Goal: Information Seeking & Learning: Learn about a topic

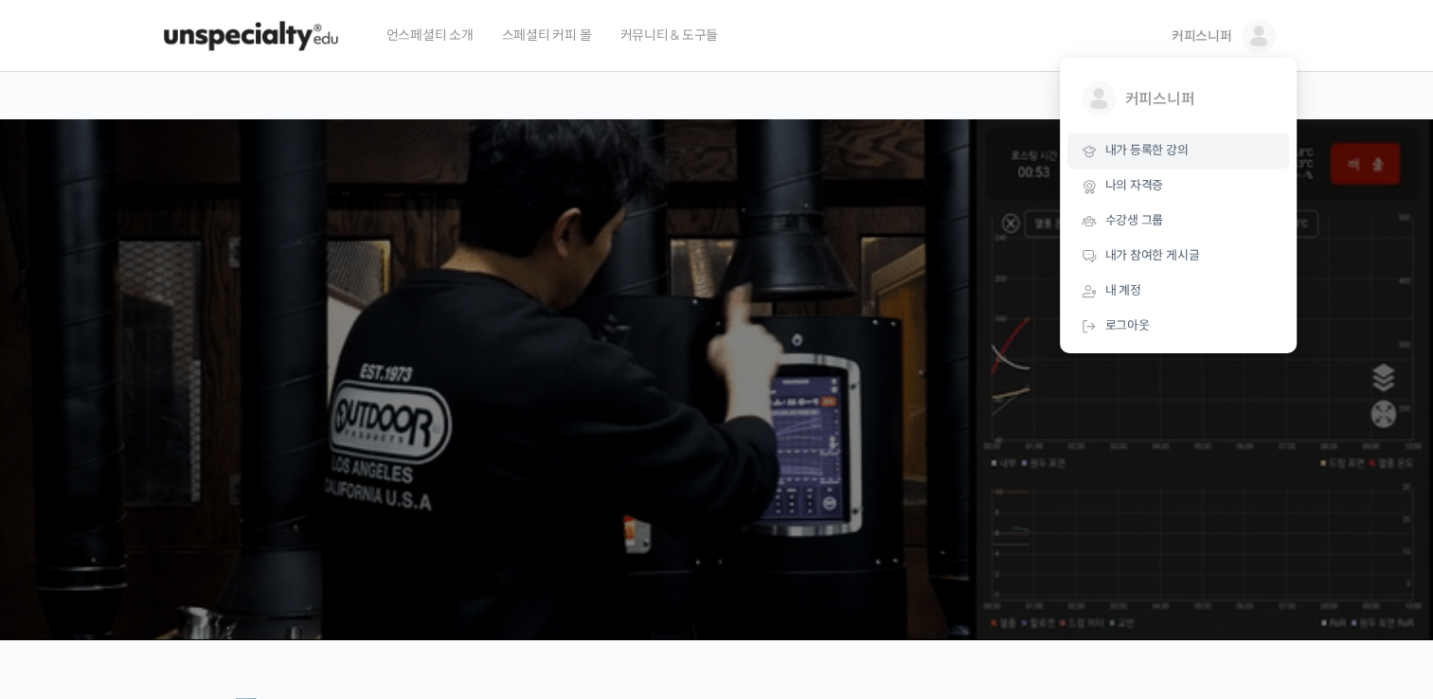
click at [1118, 158] on span "내가 등록한 강의" at bounding box center [1146, 150] width 83 height 16
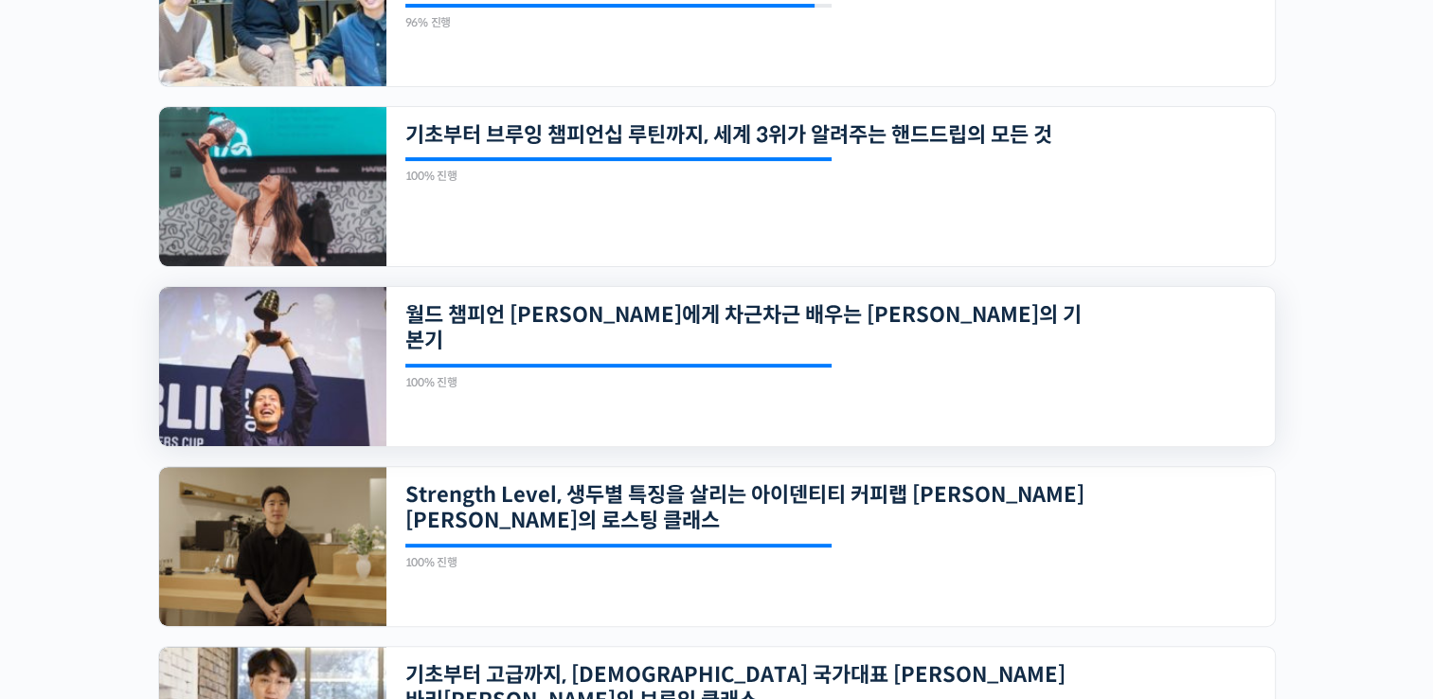
scroll to position [568, 0]
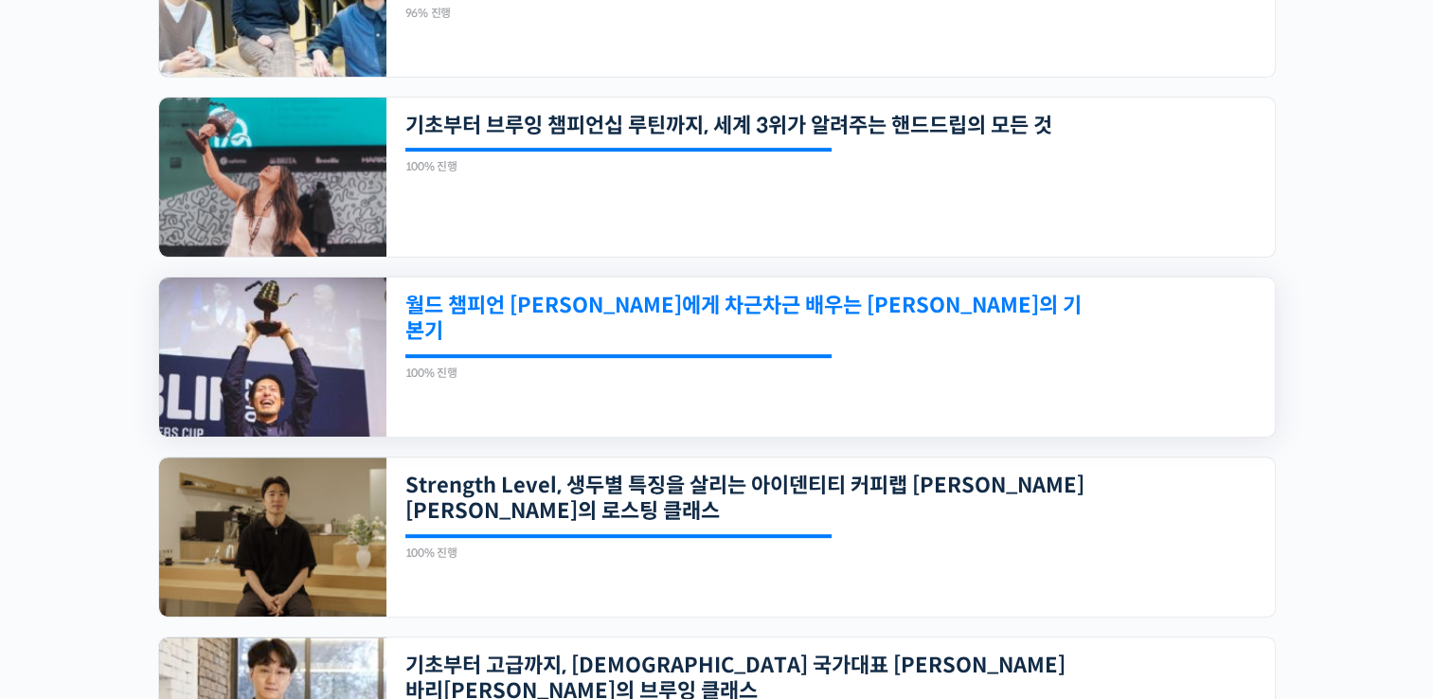
click at [608, 306] on link "월드 챔피언 [PERSON_NAME]에게 차근차근 배우는 [PERSON_NAME]의 기본기" at bounding box center [745, 319] width 680 height 52
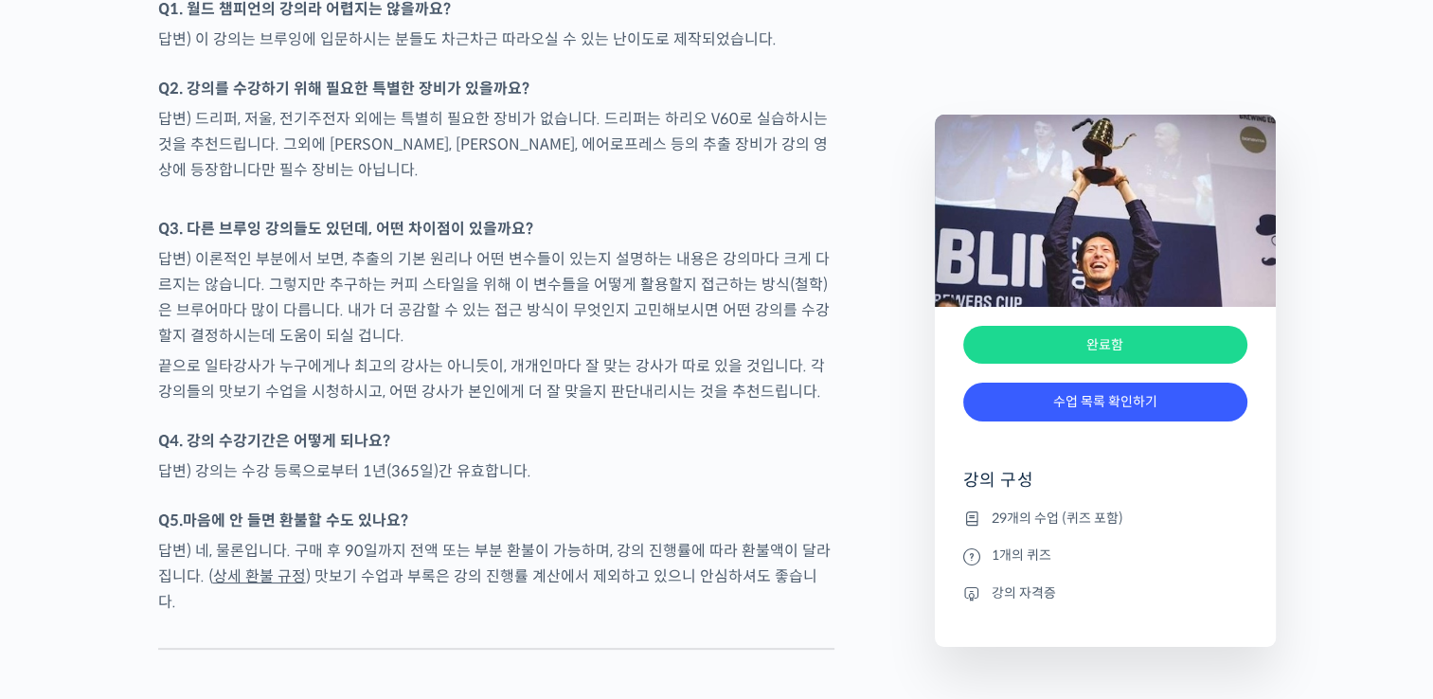
scroll to position [7482, 0]
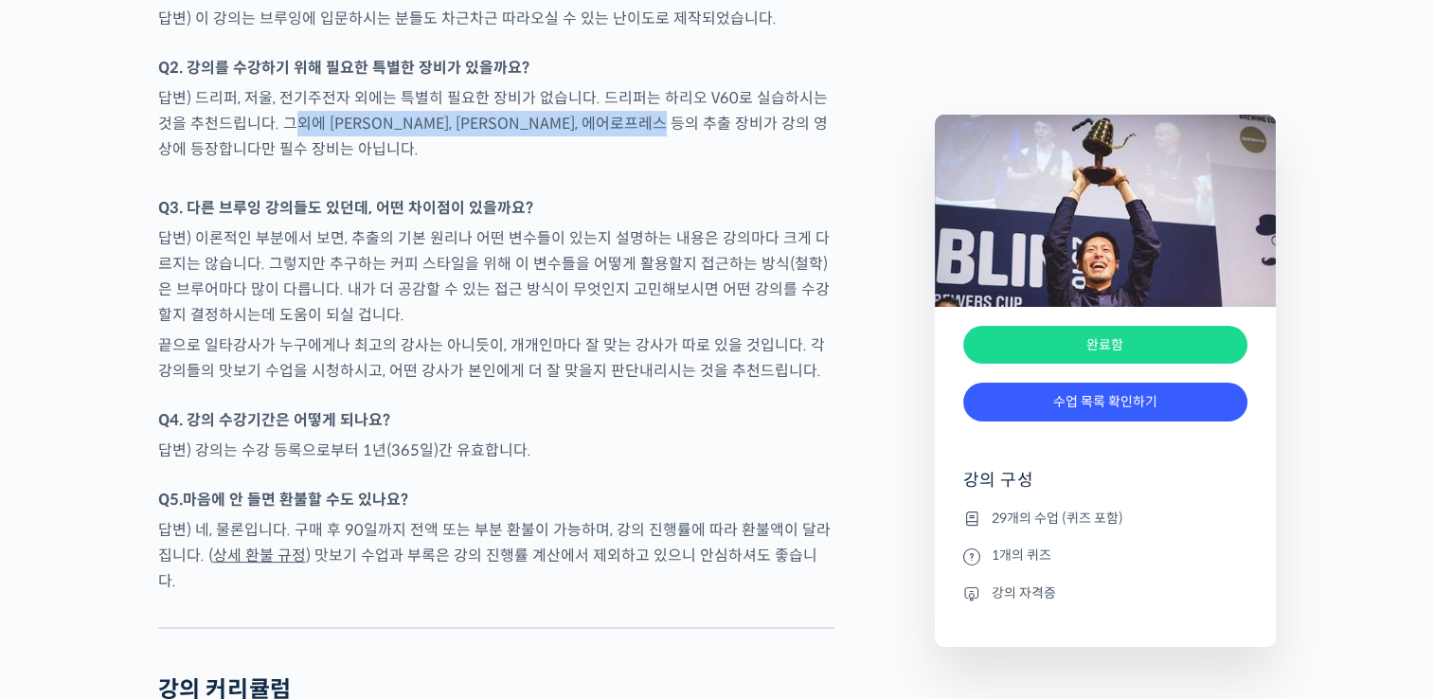
drag, startPoint x: 273, startPoint y: 119, endPoint x: 710, endPoint y: 119, distance: 437.6
click at [710, 119] on p "답변) 드리퍼, 저울, 전기주전자 외에는 특별히 필요한 장비가 없습니다. 드리퍼는 하리오 V60로 실습하시는 것을 추천드립니다. 그외에 하리오…" at bounding box center [496, 123] width 676 height 77
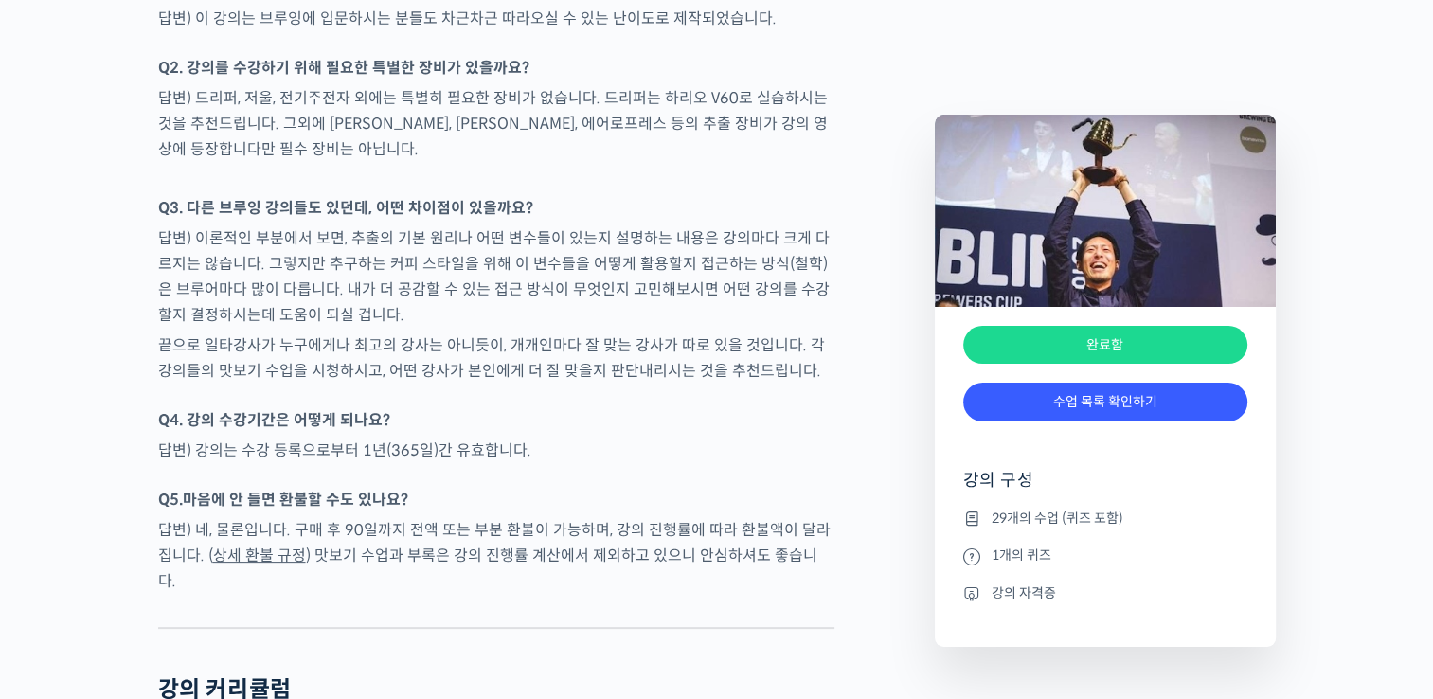
drag, startPoint x: 710, startPoint y: 119, endPoint x: 674, endPoint y: 206, distance: 94.3
click at [674, 206] on p "Q3. 다른 브루잉 강의들도 있던데, 어떤 차이점이 있을까요?" at bounding box center [496, 208] width 676 height 26
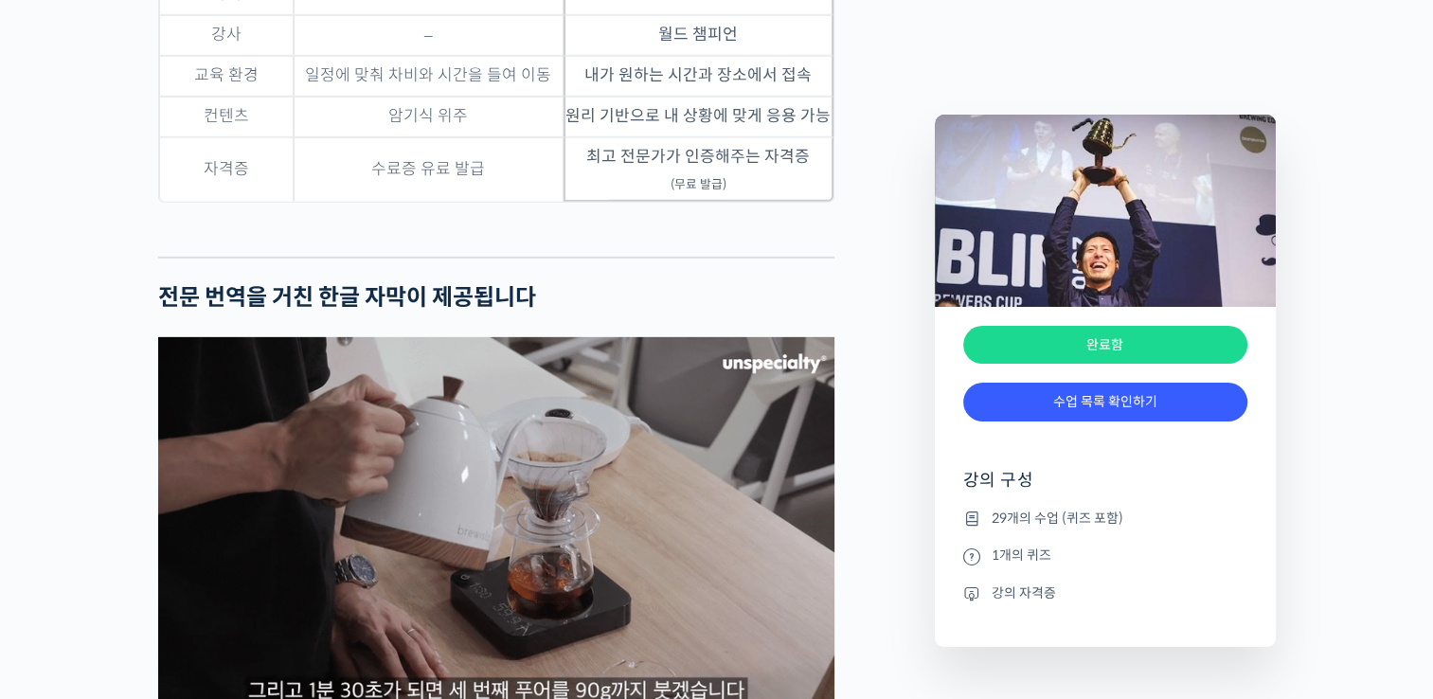
scroll to position [5611, 0]
